Goal: Download file/media

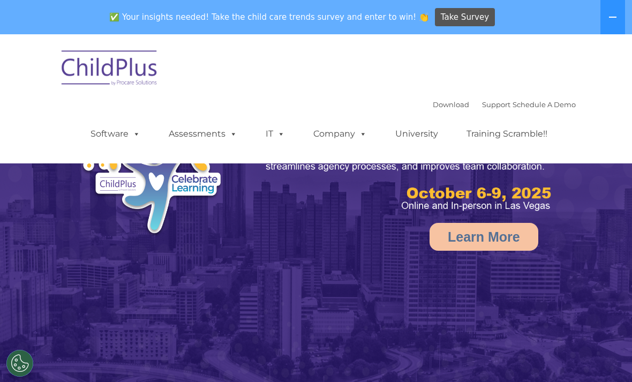
select select "MEDIUM"
click at [433, 105] on link "Download" at bounding box center [451, 104] width 36 height 9
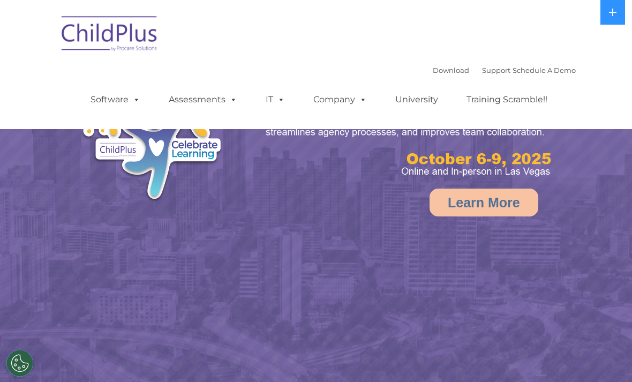
select select "MEDIUM"
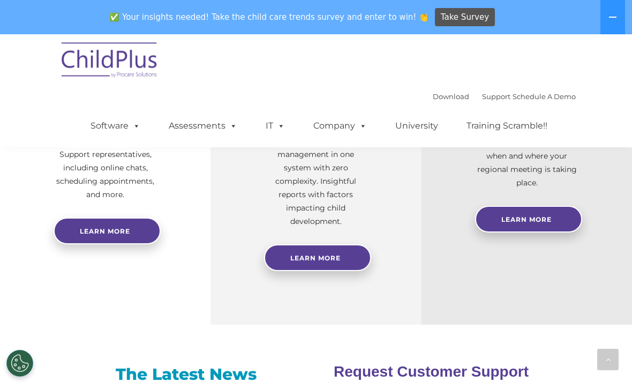
scroll to position [482, 0]
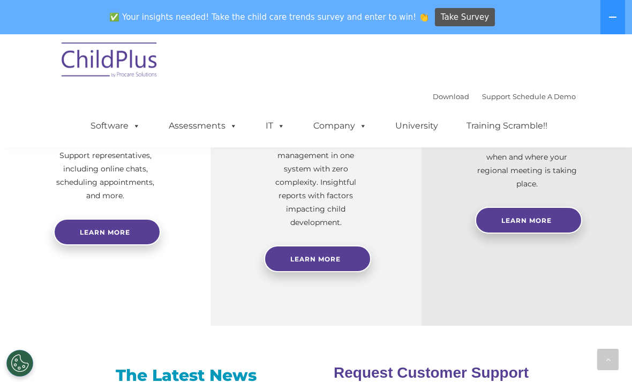
click at [449, 100] on link "Download" at bounding box center [451, 96] width 36 height 9
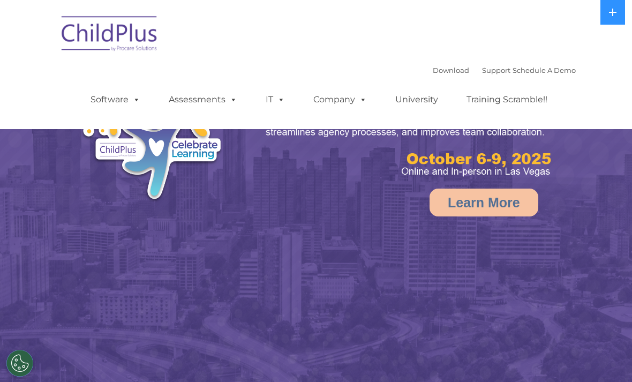
select select "MEDIUM"
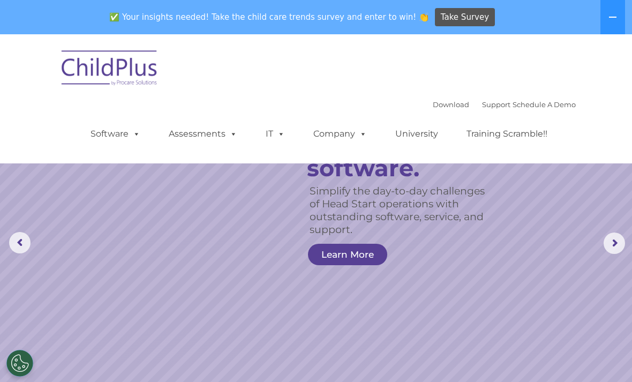
click at [614, 251] on rs-arrow at bounding box center [613, 242] width 21 height 21
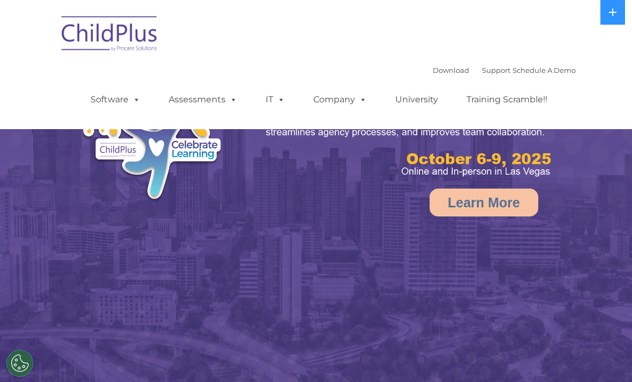
select select "MEDIUM"
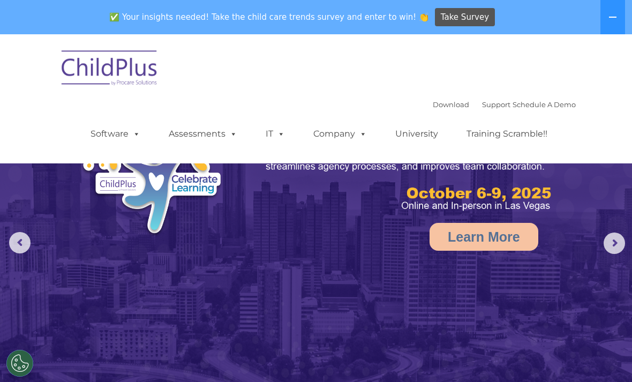
click at [447, 105] on link "Download" at bounding box center [451, 104] width 36 height 9
